Goal: Find contact information: Find contact information

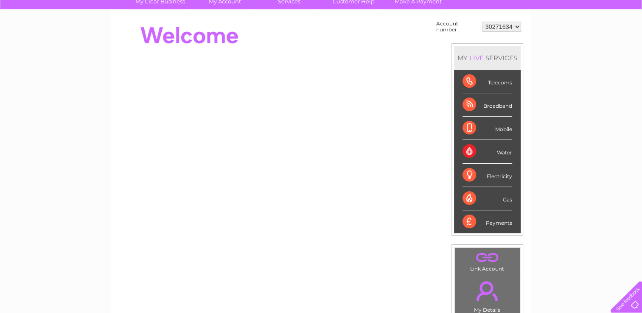
scroll to position [85, 0]
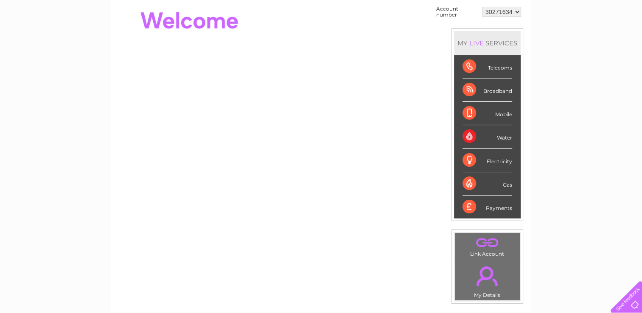
click at [472, 67] on div "Telecoms" at bounding box center [487, 66] width 50 height 23
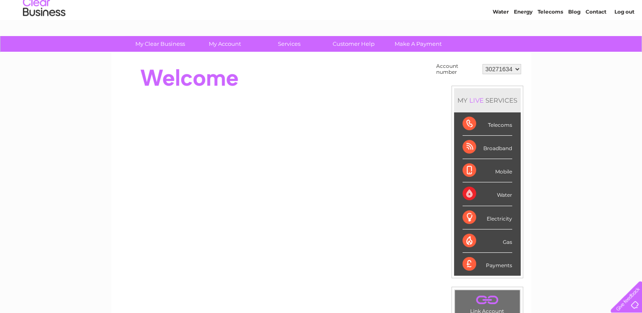
scroll to position [42, 0]
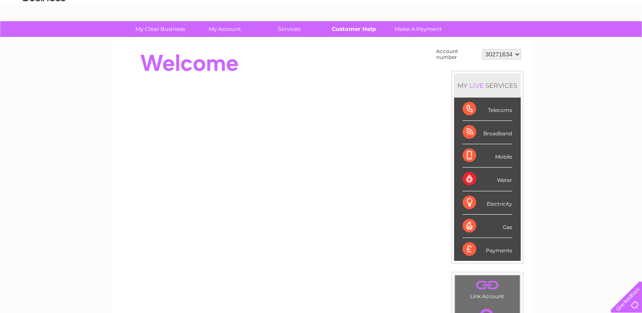
click at [344, 30] on link "Customer Help" at bounding box center [354, 29] width 70 height 16
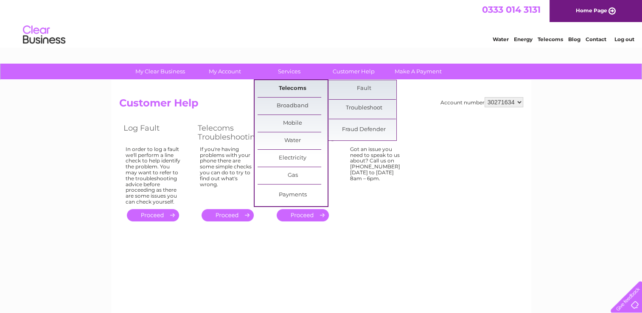
click at [287, 84] on link "Telecoms" at bounding box center [292, 88] width 70 height 17
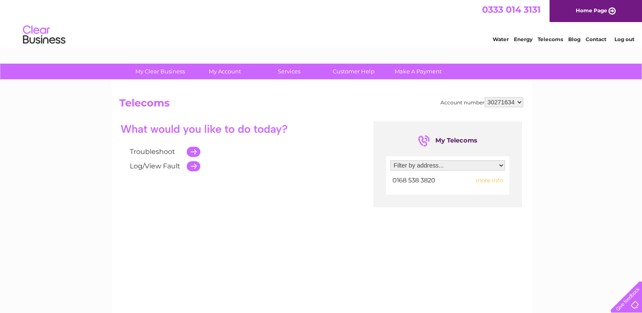
click at [594, 38] on link "Contact" at bounding box center [595, 39] width 21 height 6
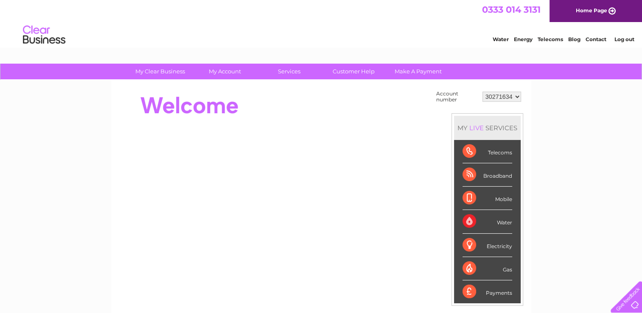
click at [593, 39] on link "Contact" at bounding box center [595, 39] width 21 height 6
click at [597, 38] on link "Contact" at bounding box center [595, 39] width 21 height 6
